Goal: Use online tool/utility

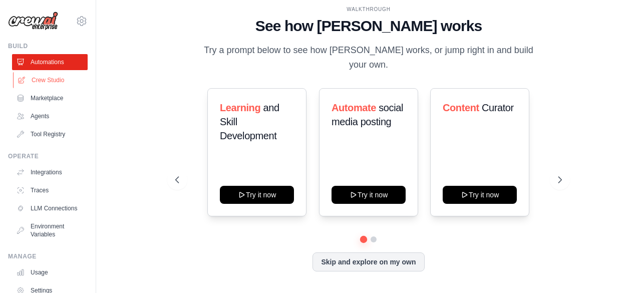
click at [42, 80] on link "Crew Studio" at bounding box center [51, 80] width 76 height 16
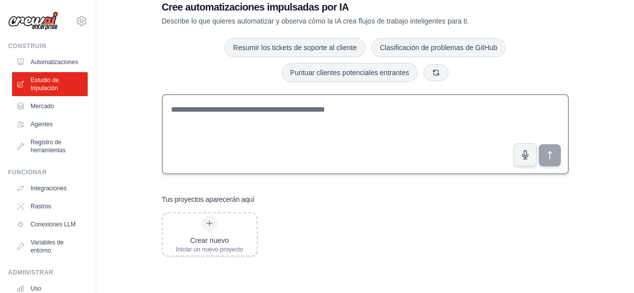
scroll to position [50, 0]
